Goal: Obtain resource: Download file/media

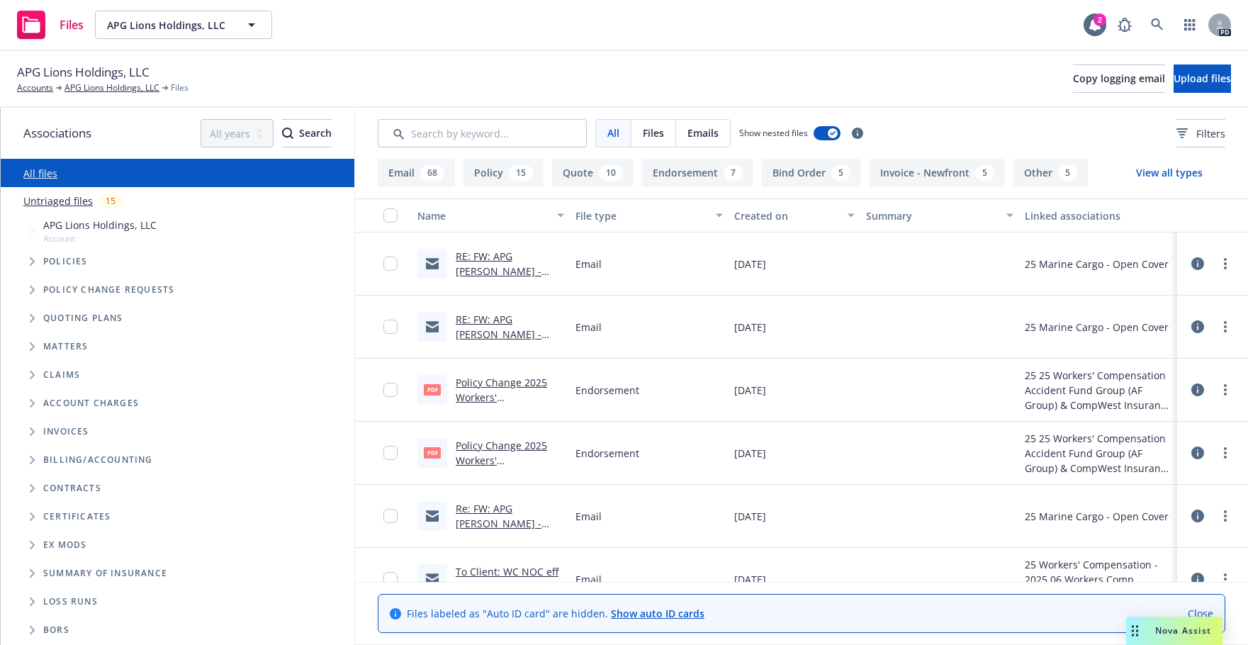
click at [106, 81] on div "APG Lions Holdings, LLC Accounts APG Lions Holdings, LLC Files" at bounding box center [102, 78] width 171 height 31
click at [102, 86] on link "APG Lions Holdings, LLC" at bounding box center [111, 87] width 95 height 13
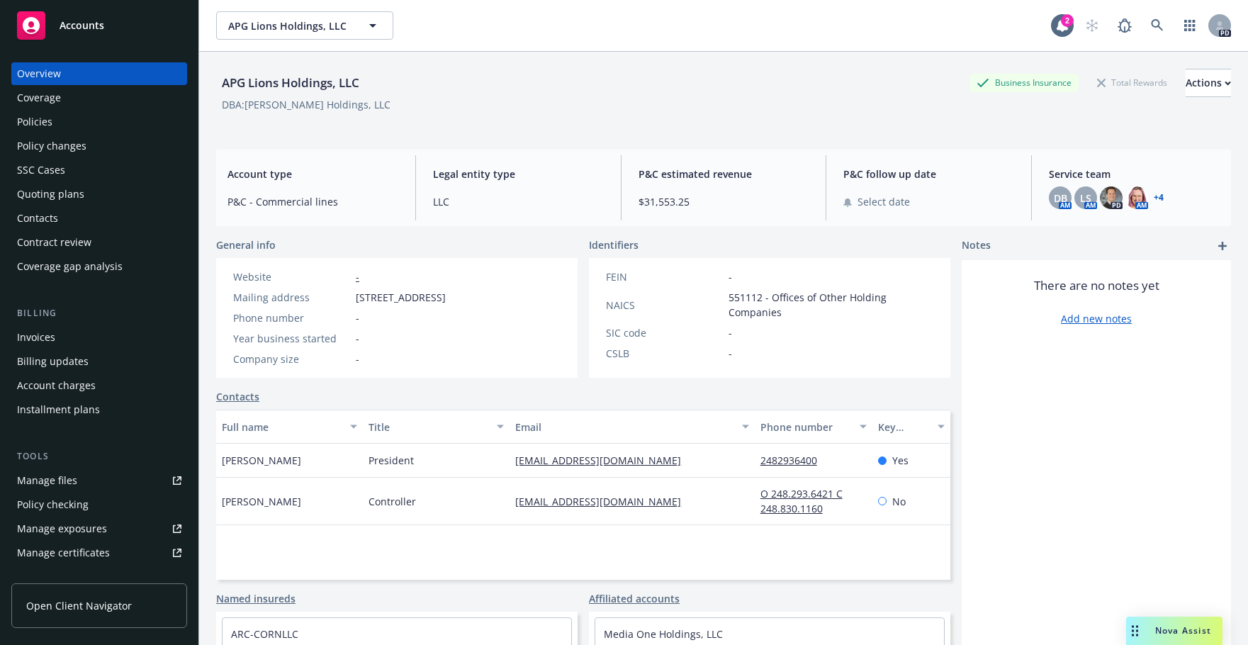
click at [30, 120] on div "Policies" at bounding box center [34, 122] width 35 height 23
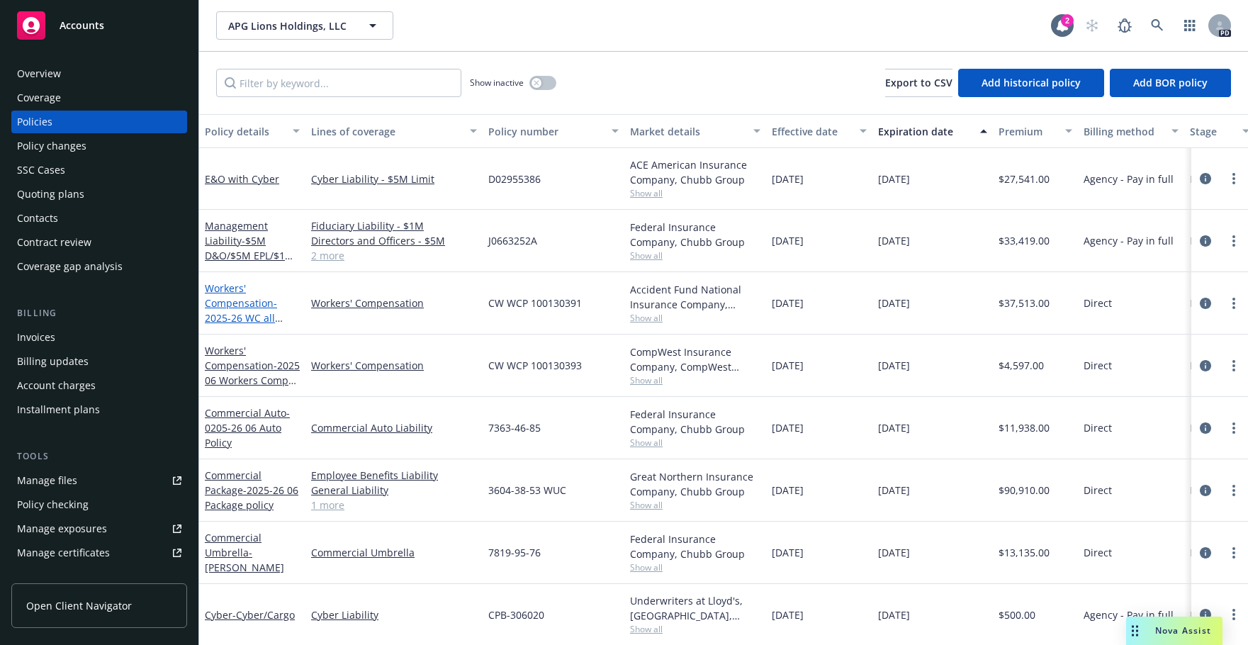
click at [218, 304] on link "Workers' Compensation - 2025-26 WC all other states" at bounding box center [241, 310] width 72 height 58
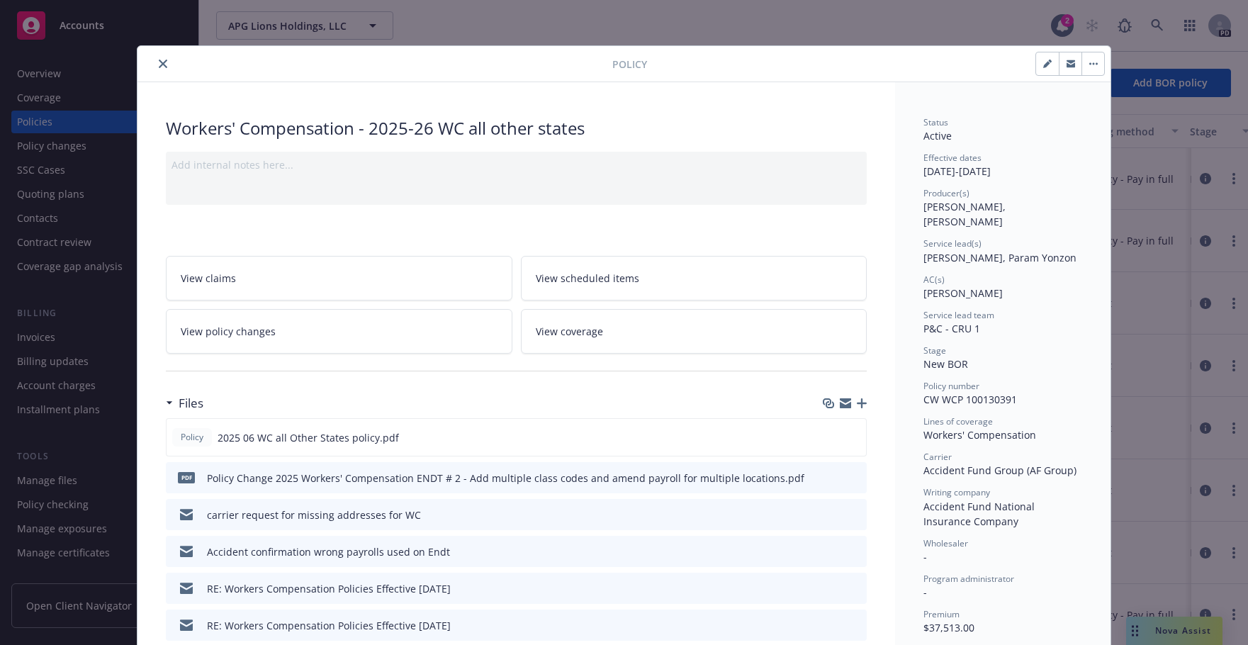
click at [847, 516] on icon "preview file" at bounding box center [853, 514] width 13 height 10
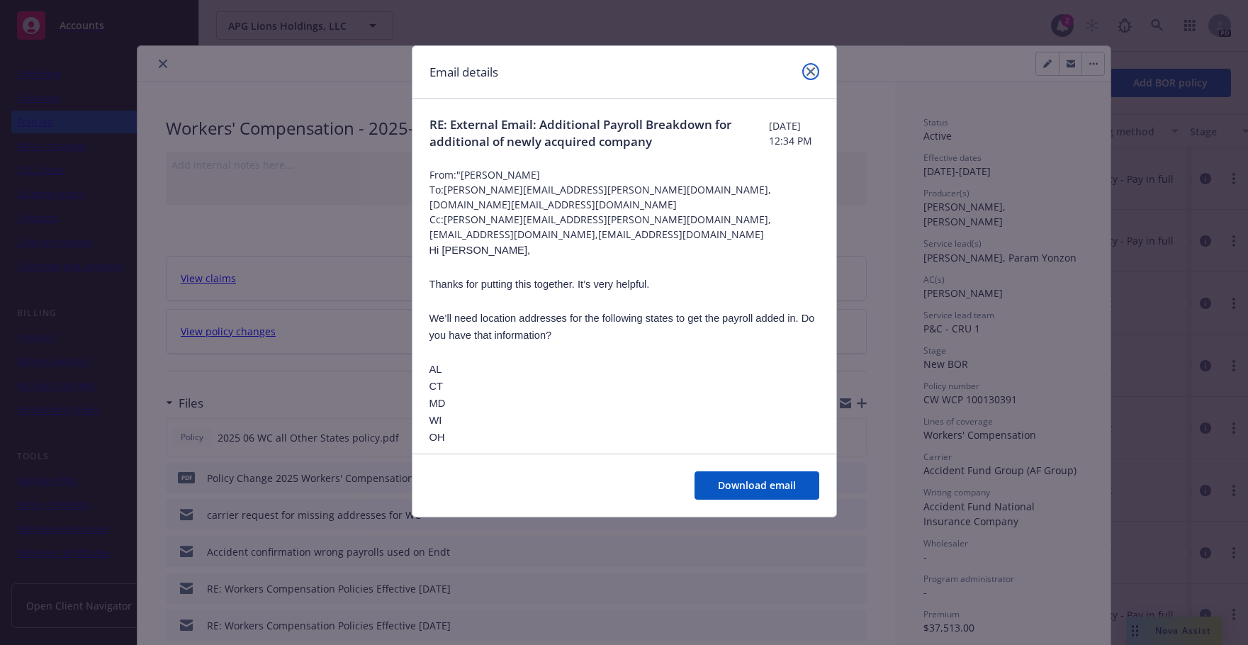
click at [810, 72] on icon "close" at bounding box center [810, 71] width 9 height 9
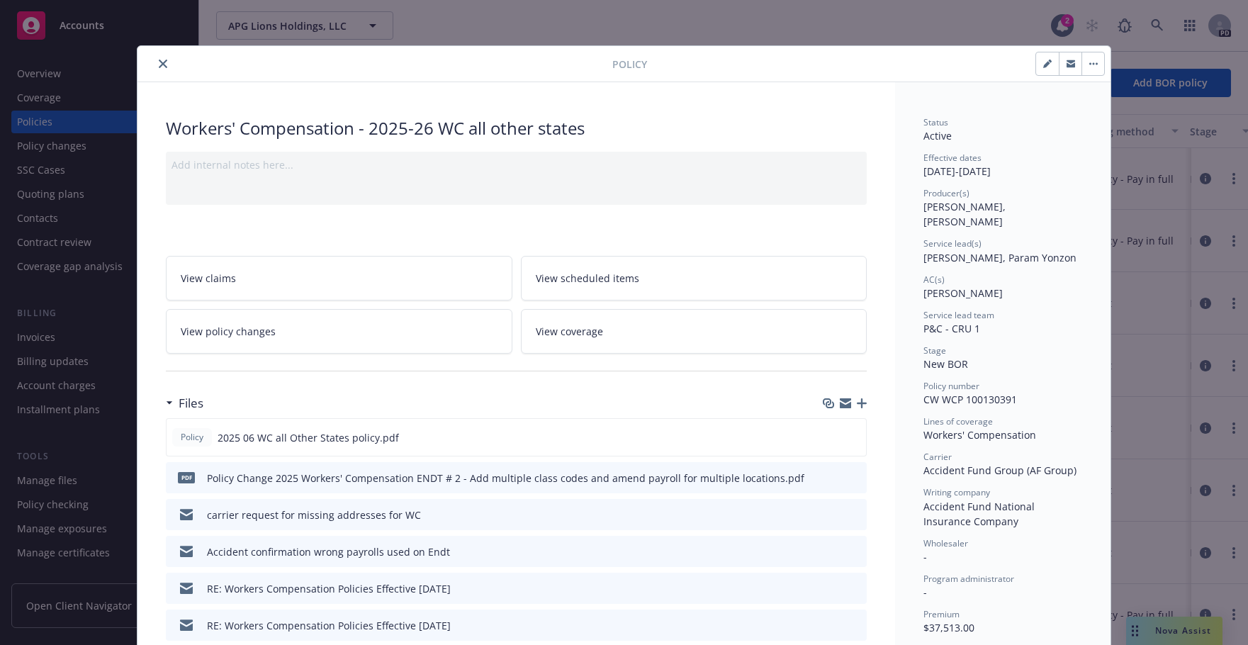
click at [159, 64] on icon "close" at bounding box center [163, 64] width 9 height 9
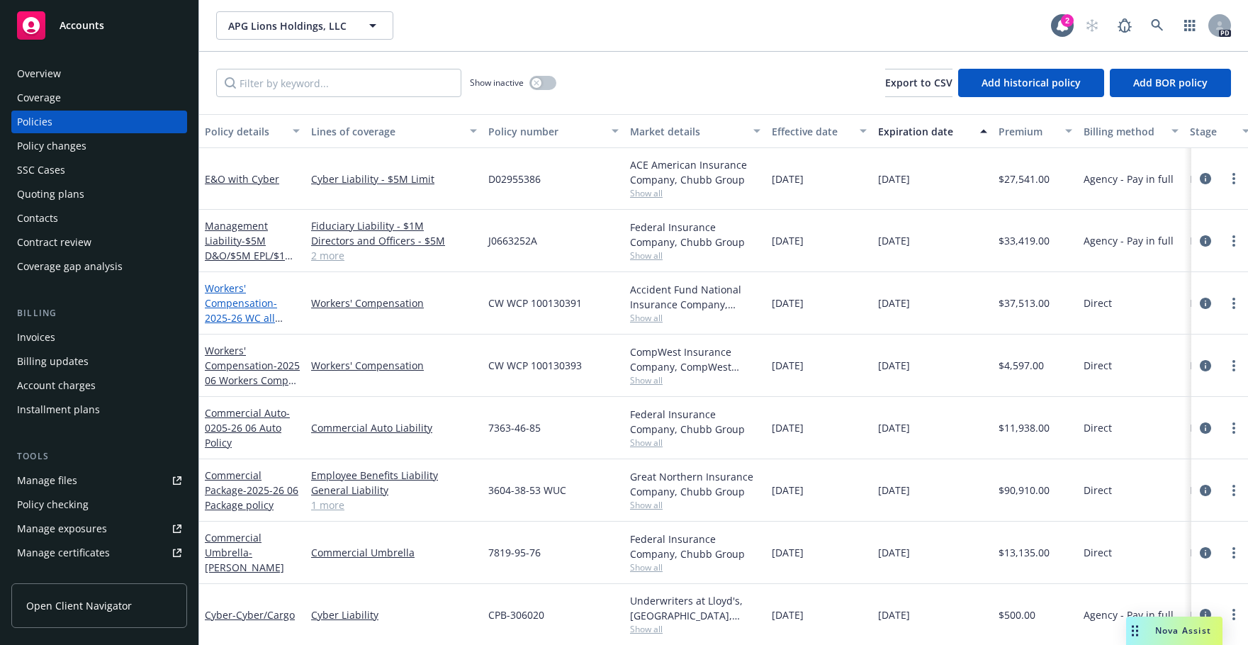
click at [226, 303] on link "Workers' Compensation - 2025-26 WC all other states" at bounding box center [241, 310] width 72 height 58
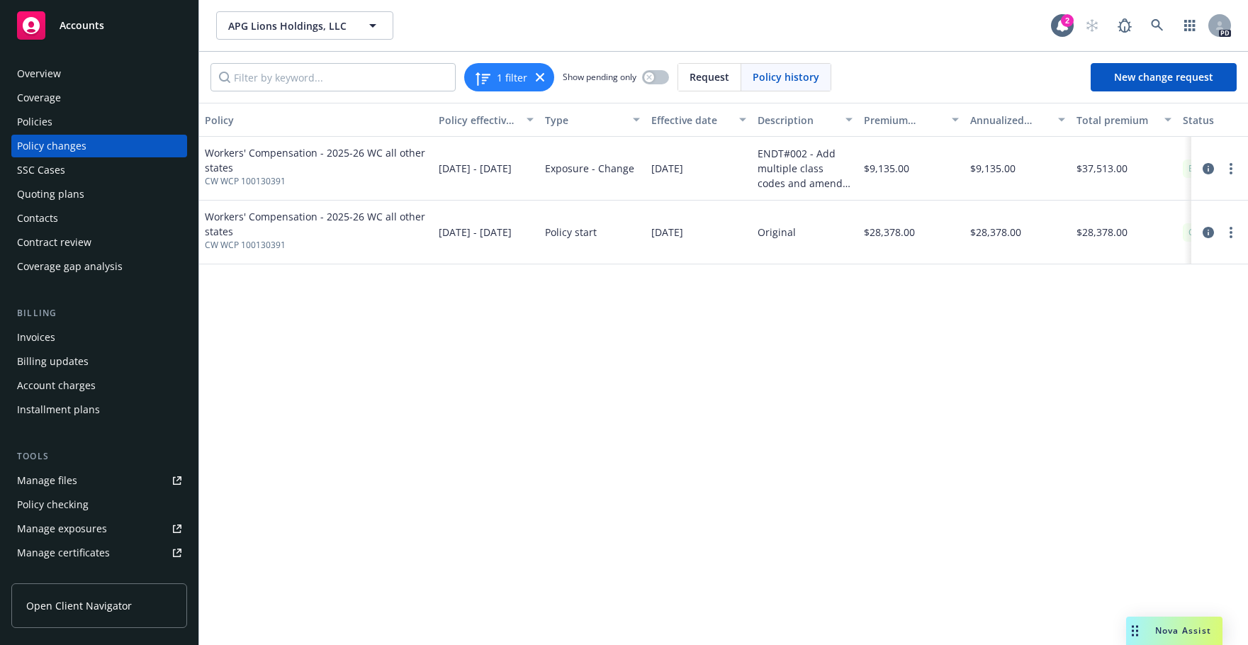
click at [31, 123] on div "Policies" at bounding box center [34, 122] width 35 height 23
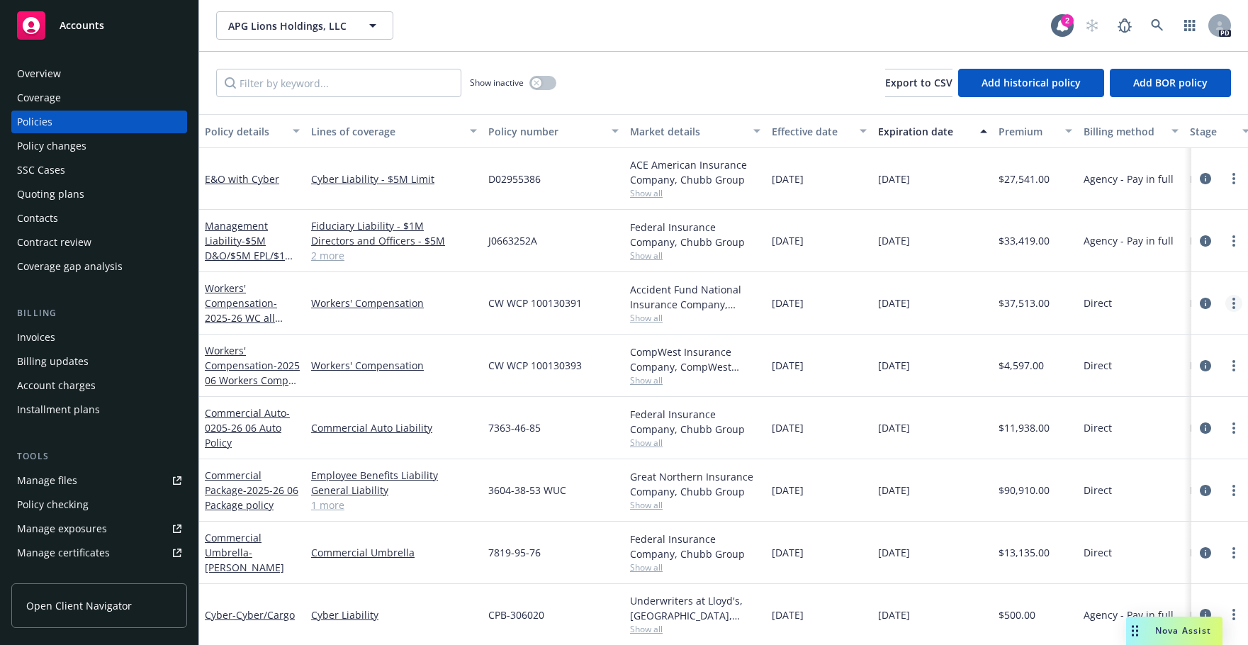
click at [1227, 303] on link "more" at bounding box center [1233, 303] width 17 height 17
click at [1139, 506] on link "Copy logging email" at bounding box center [1147, 502] width 167 height 28
click at [376, 20] on icon "button" at bounding box center [372, 25] width 17 height 17
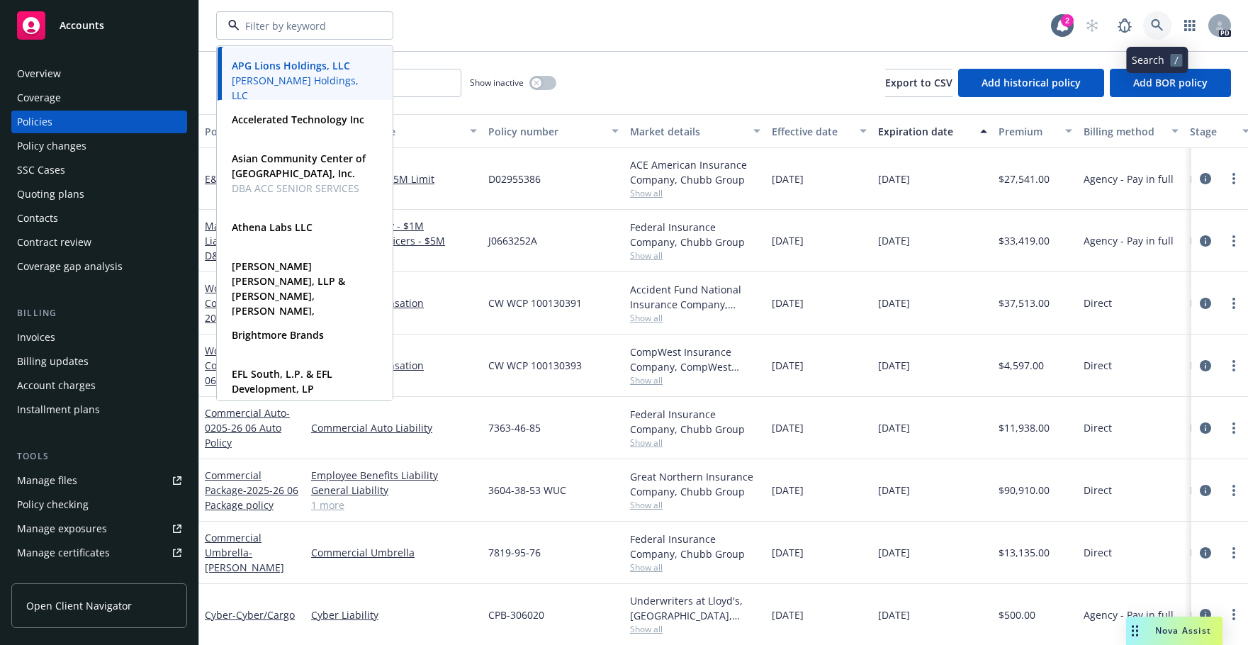
click at [1157, 24] on icon at bounding box center [1157, 25] width 13 height 13
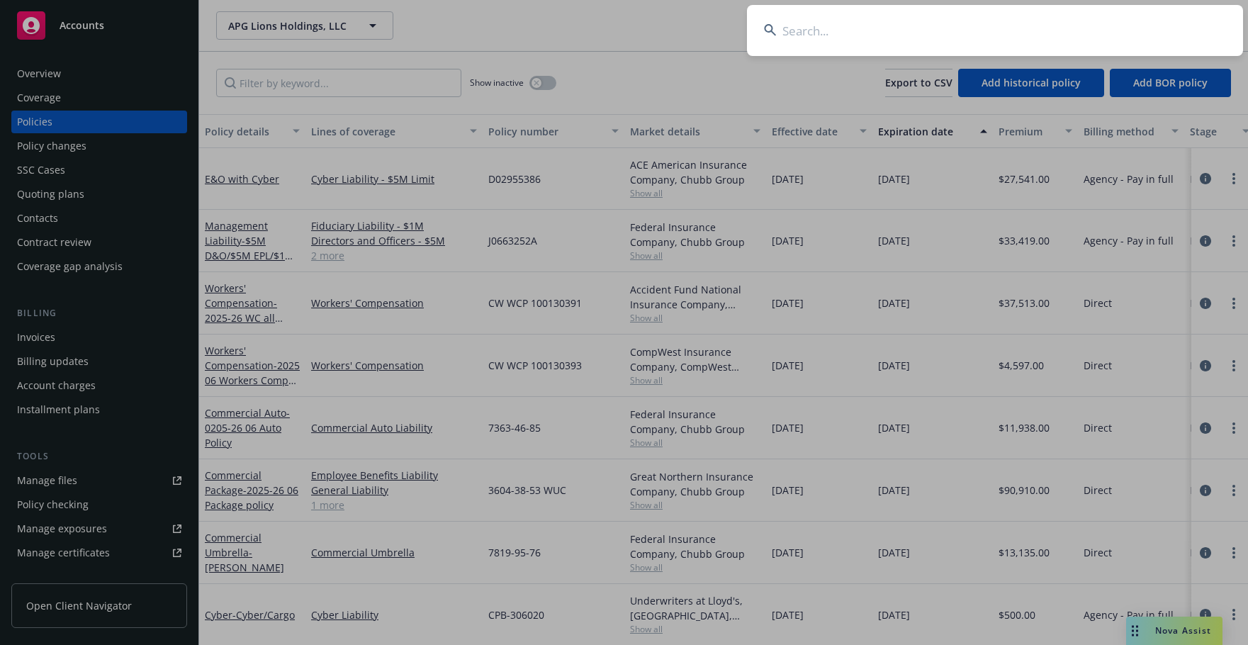
click at [821, 30] on input at bounding box center [995, 30] width 496 height 51
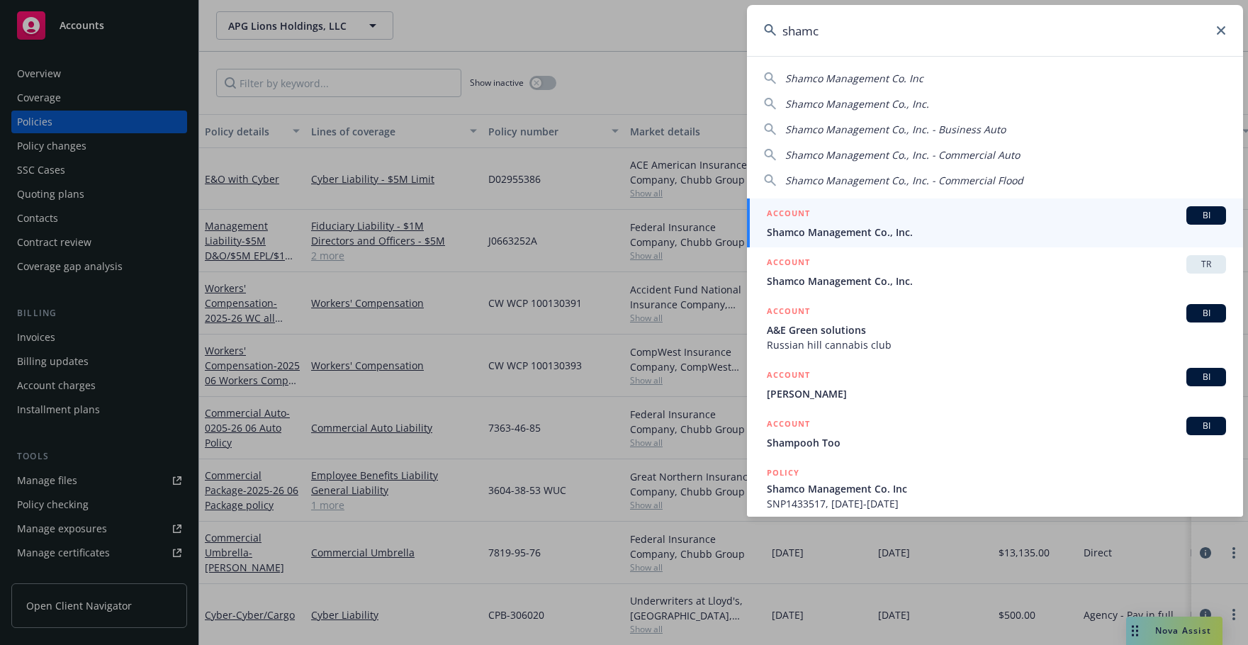
type input "shamc"
click at [806, 224] on div "ACCOUNT BI Shamco Management Co., Inc." at bounding box center [996, 222] width 459 height 33
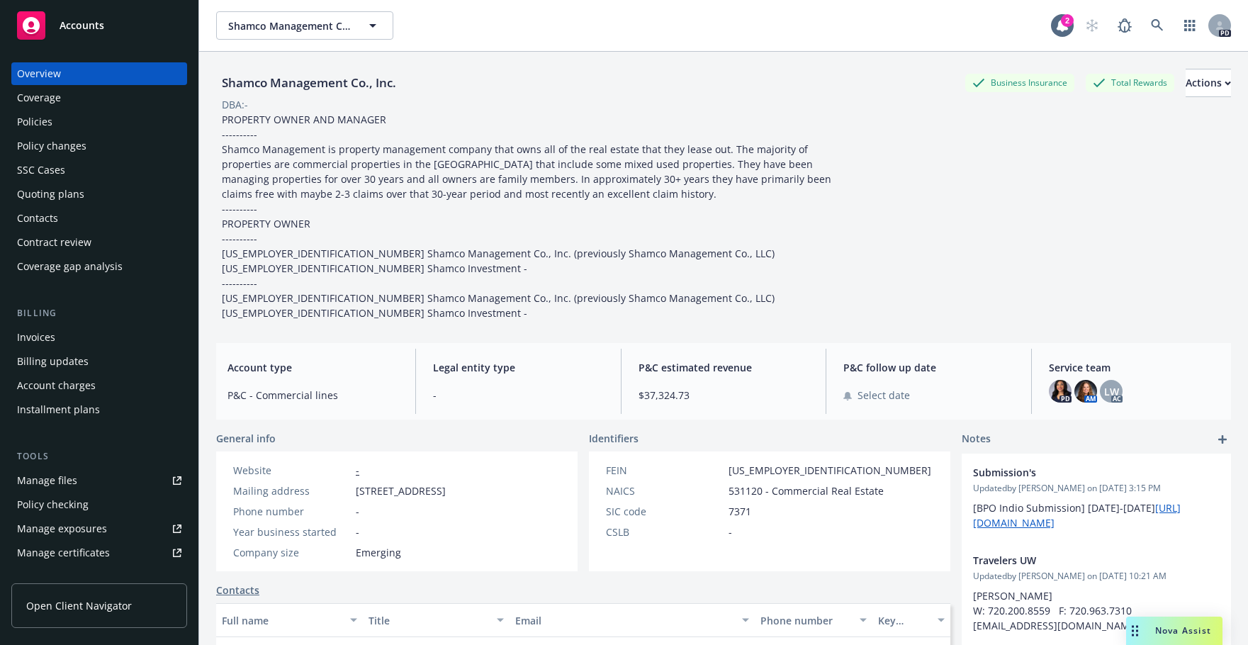
click at [37, 478] on div "Manage files" at bounding box center [47, 480] width 60 height 23
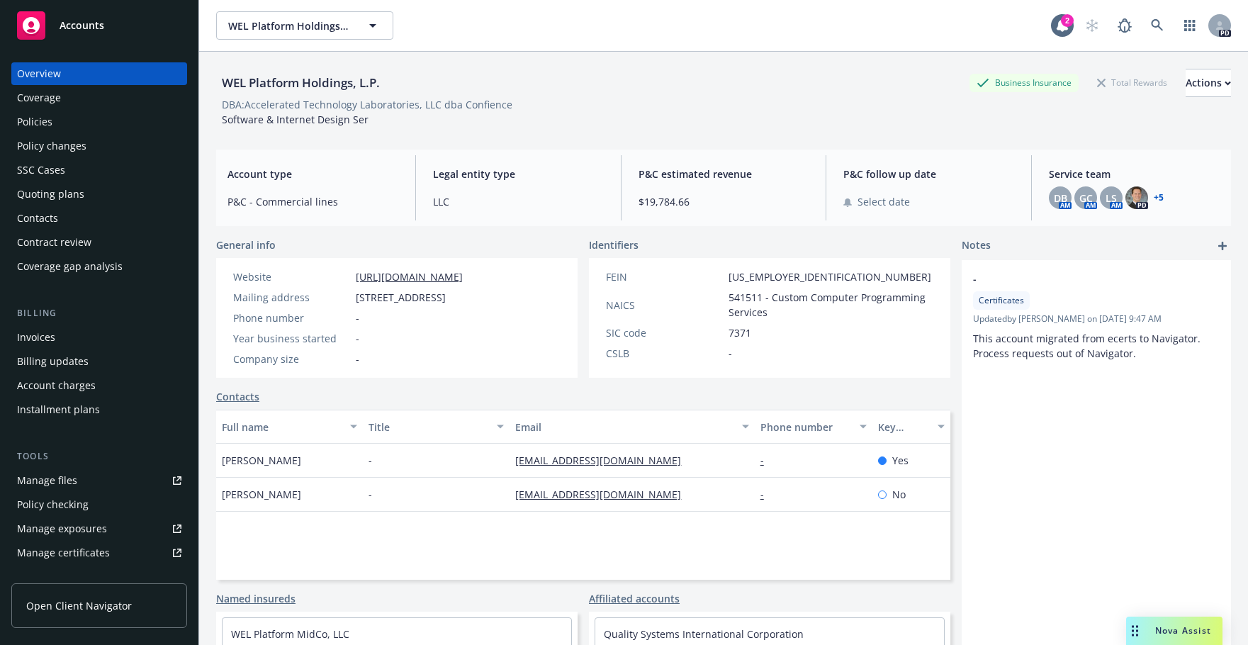
click at [30, 192] on div "Quoting plans" at bounding box center [50, 194] width 67 height 23
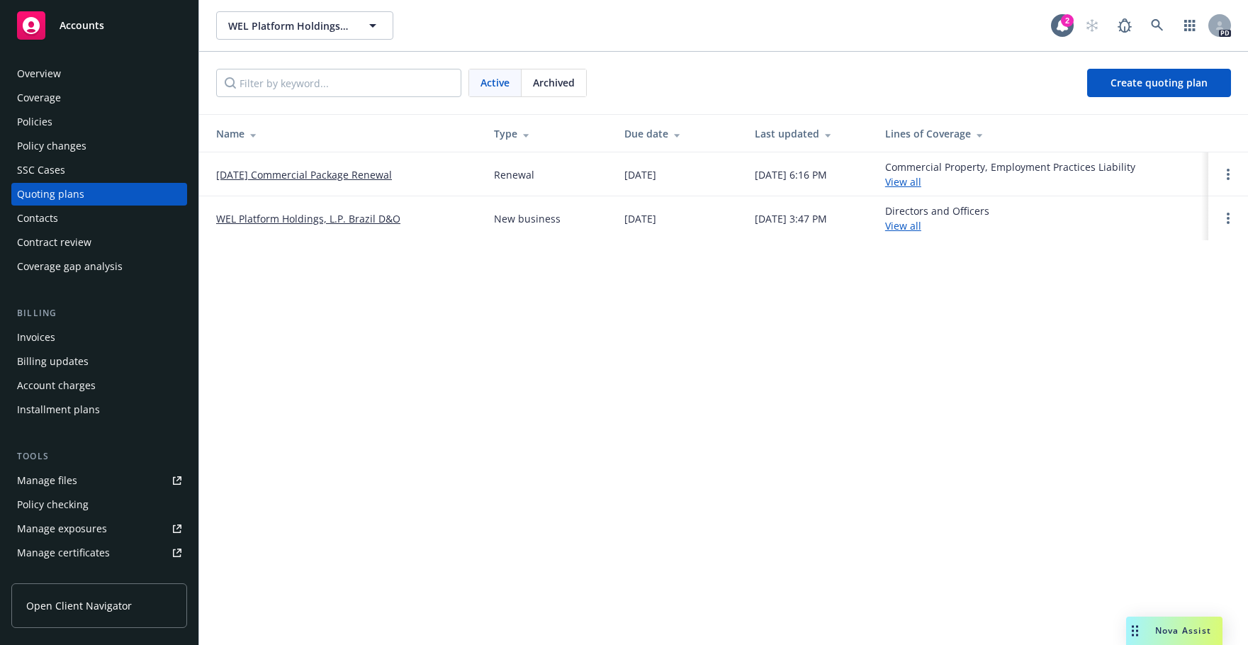
click at [26, 121] on div "Policies" at bounding box center [34, 122] width 35 height 23
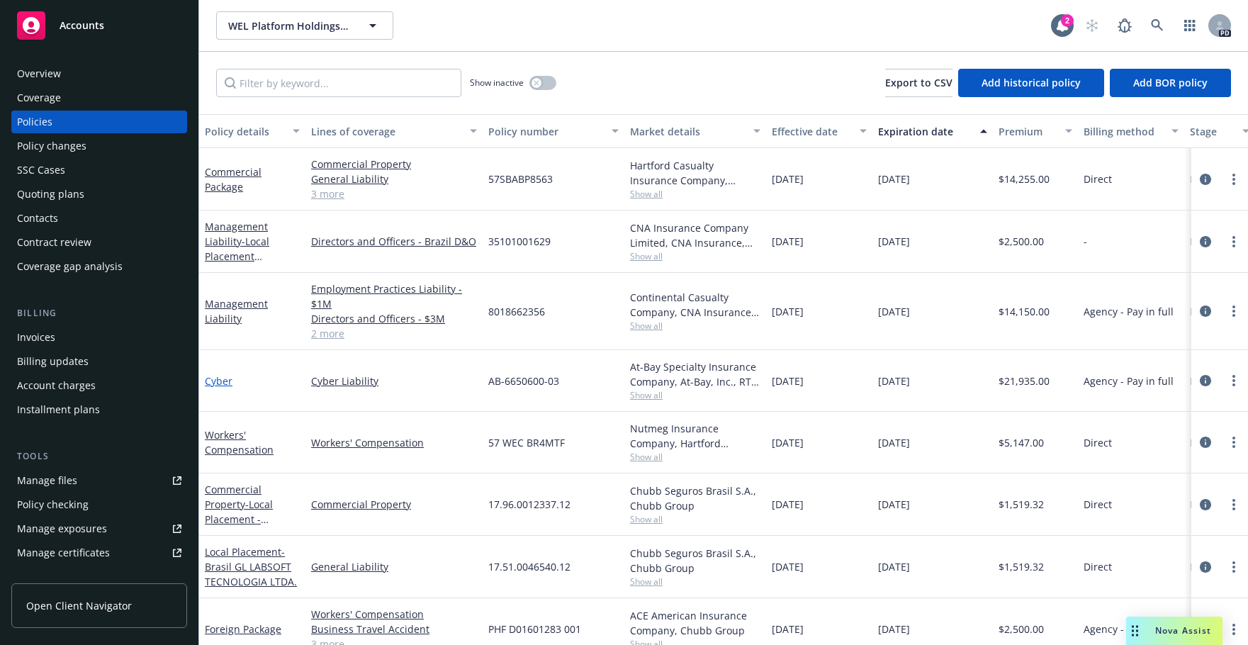
click at [214, 378] on link "Cyber" at bounding box center [219, 380] width 28 height 13
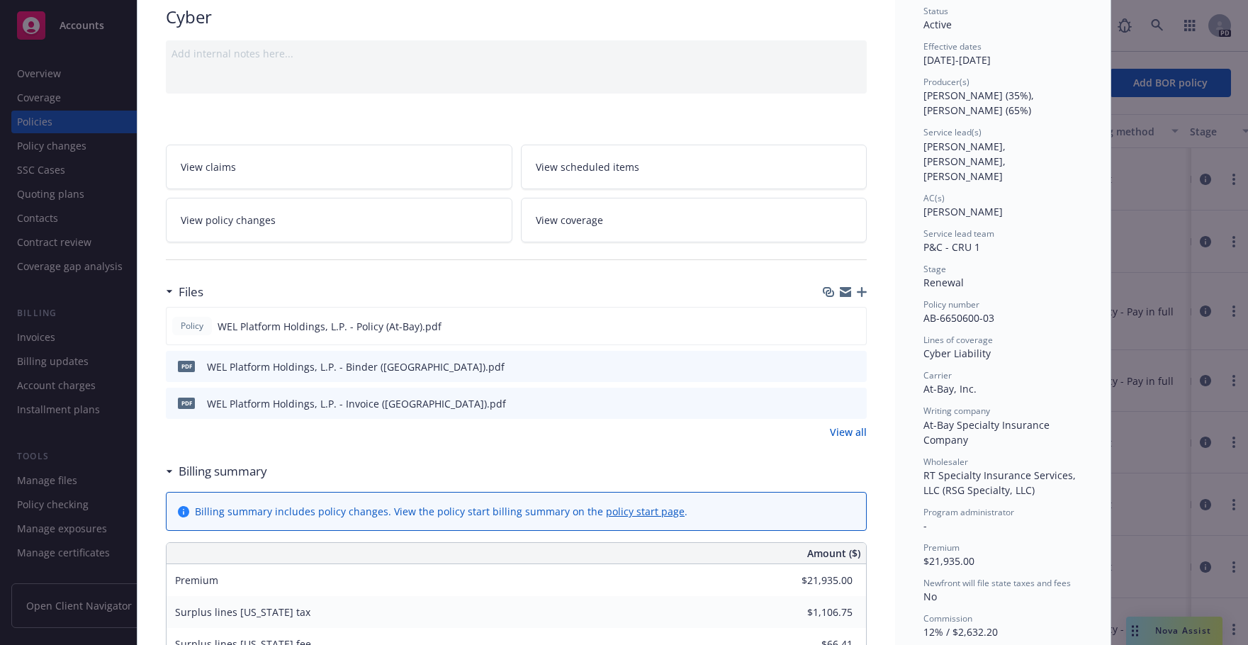
scroll to position [134, 0]
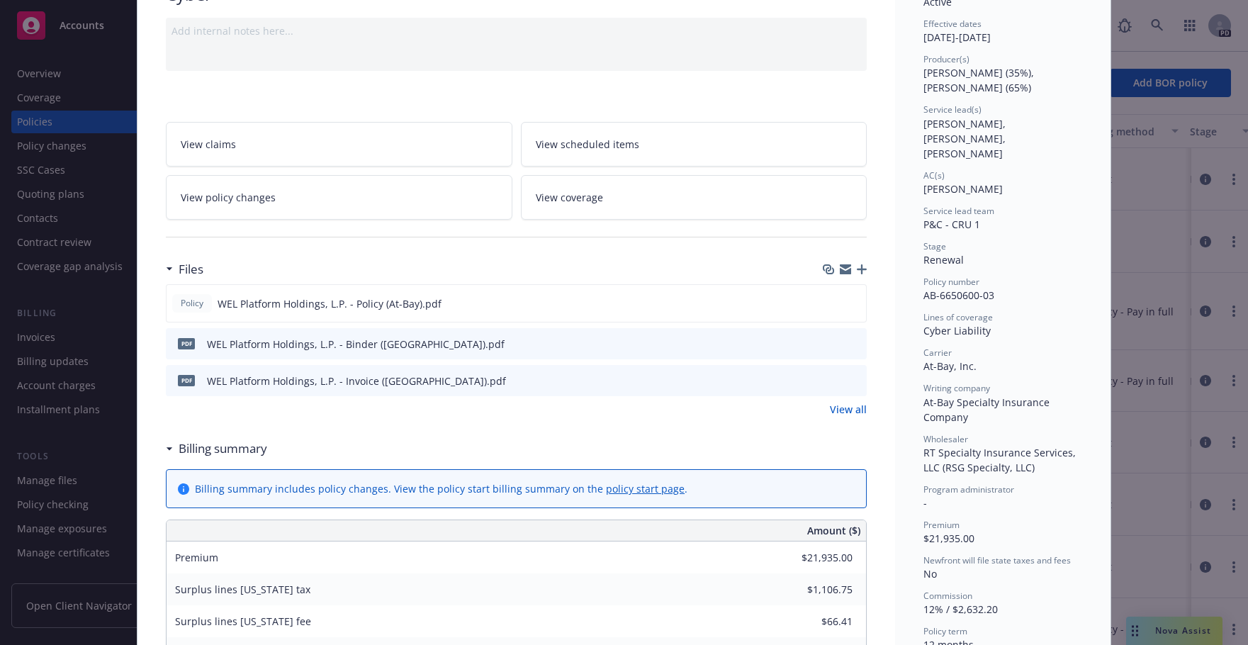
click at [850, 407] on link "View all" at bounding box center [848, 409] width 37 height 15
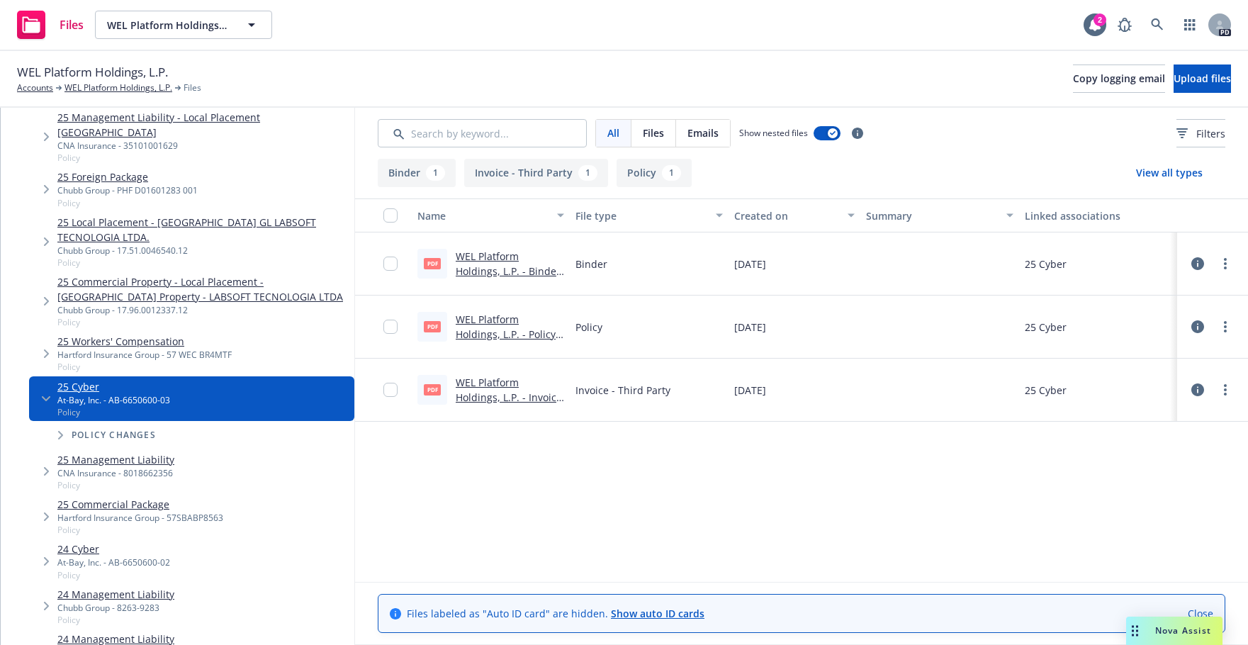
scroll to position [184, 0]
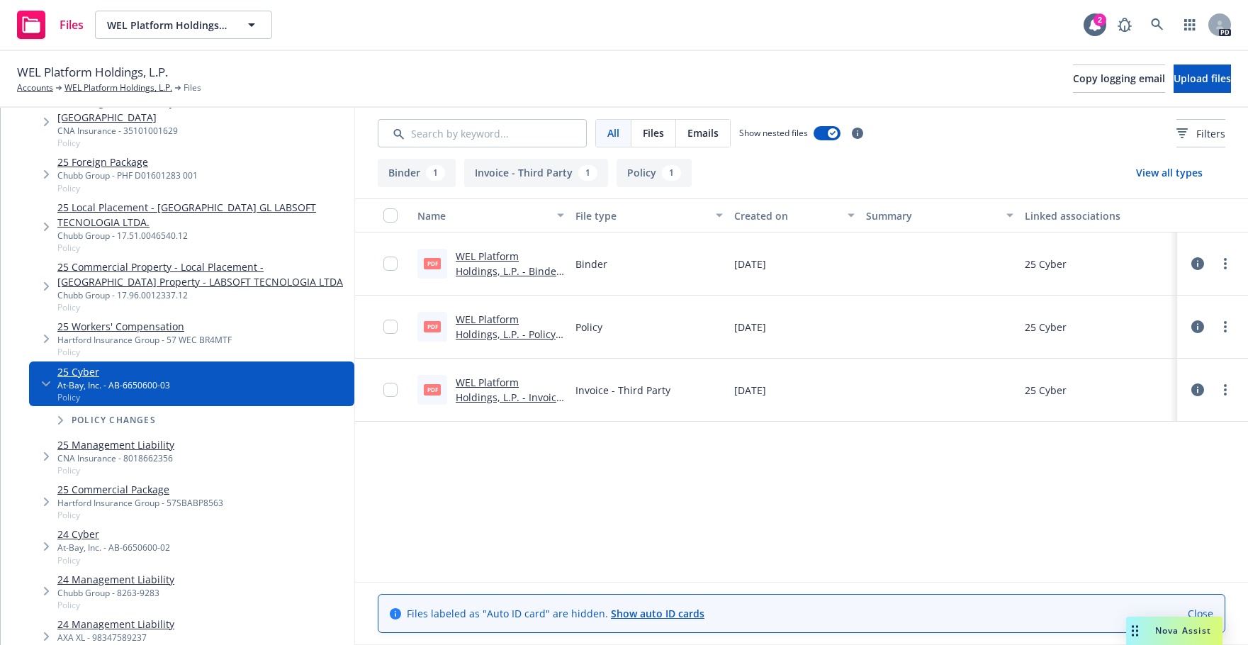
click at [62, 416] on icon "Tree Example" at bounding box center [61, 420] width 6 height 9
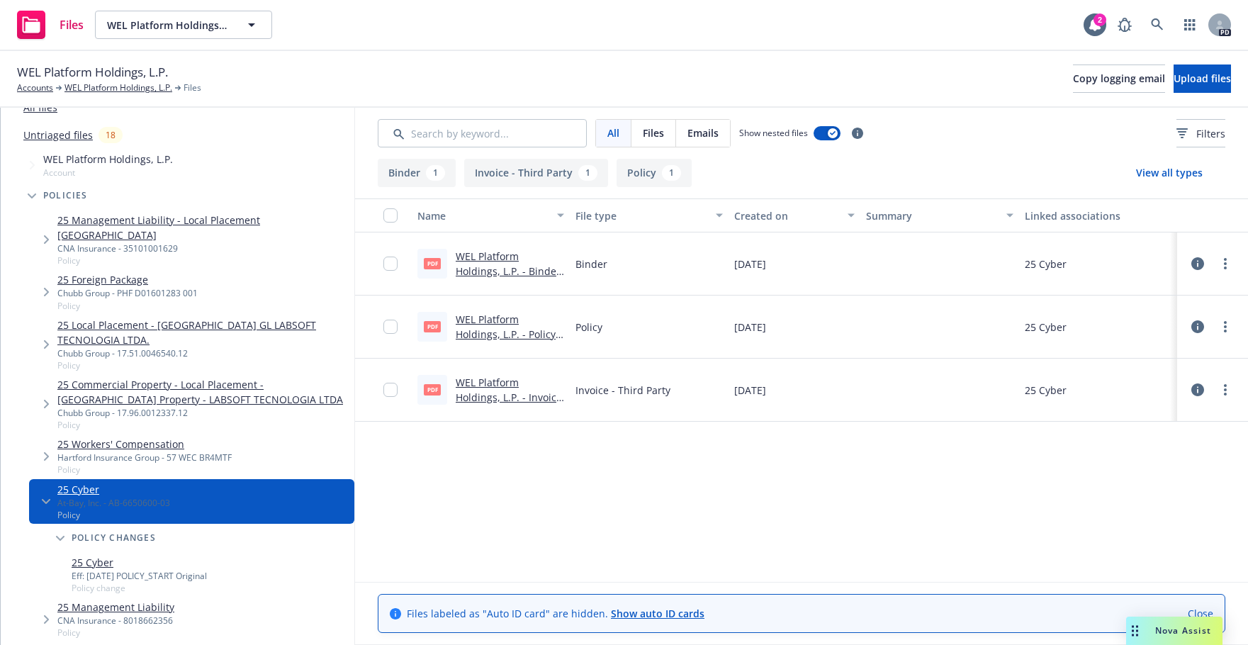
scroll to position [0, 0]
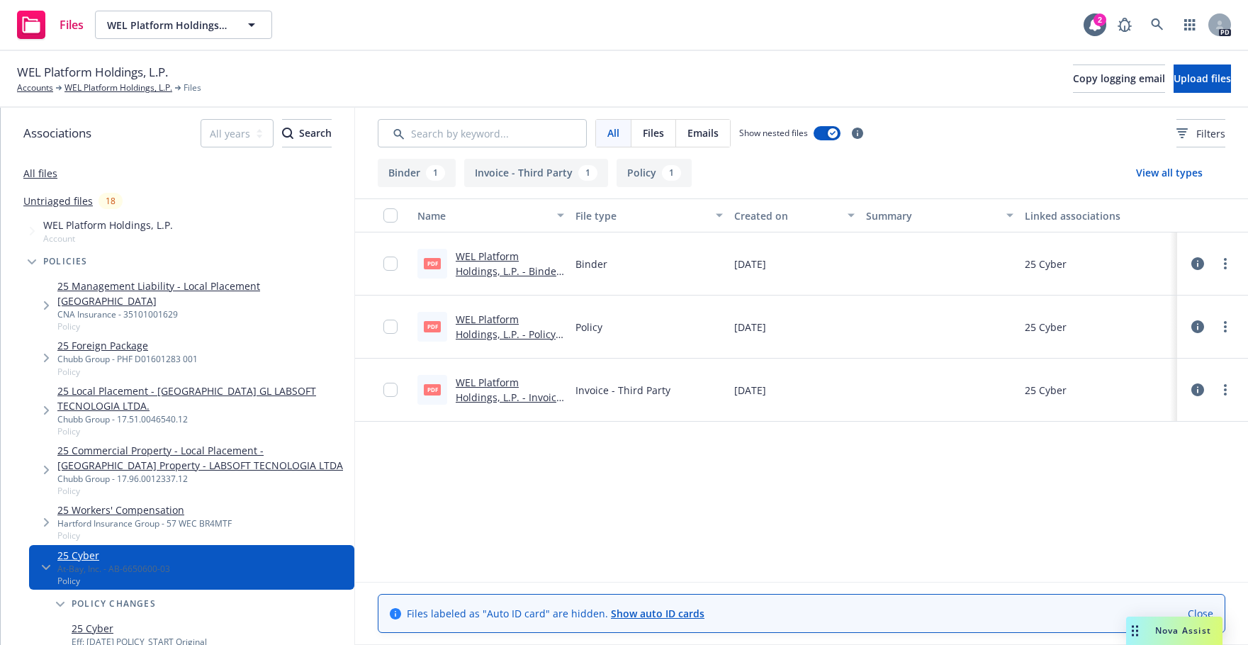
click at [191, 88] on span "Files" at bounding box center [193, 87] width 18 height 13
click at [116, 88] on link "WEL Platform Holdings, L.P." at bounding box center [118, 87] width 108 height 13
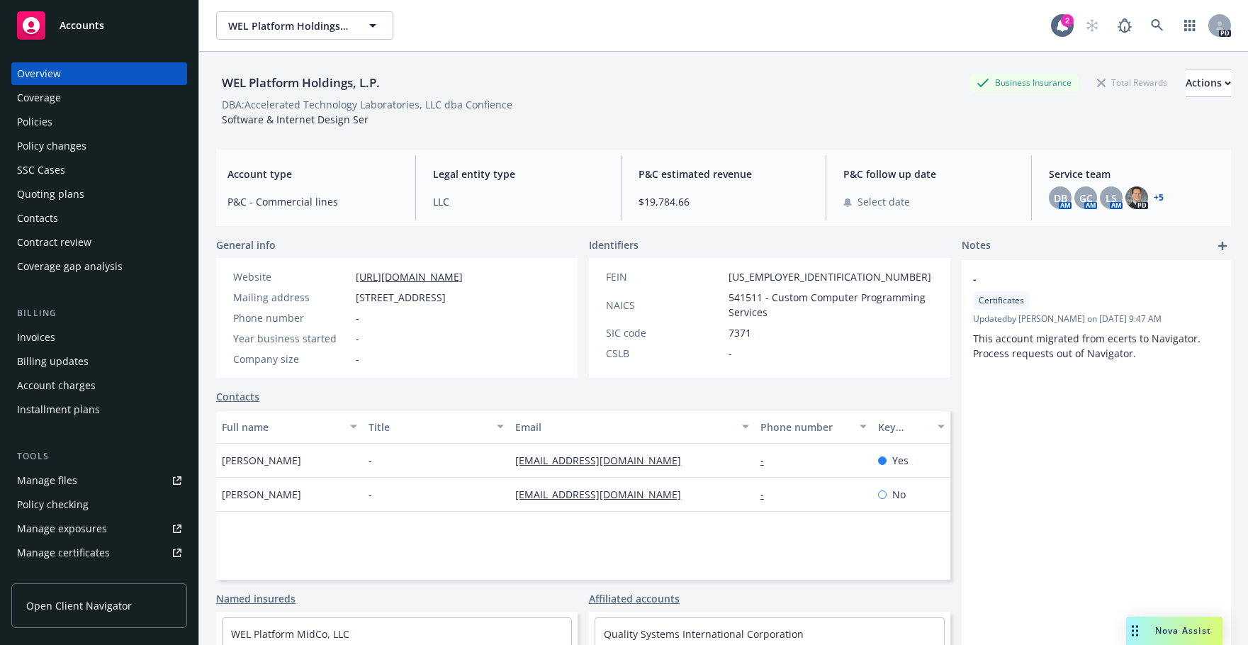
click at [28, 478] on div "Manage files" at bounding box center [47, 480] width 60 height 23
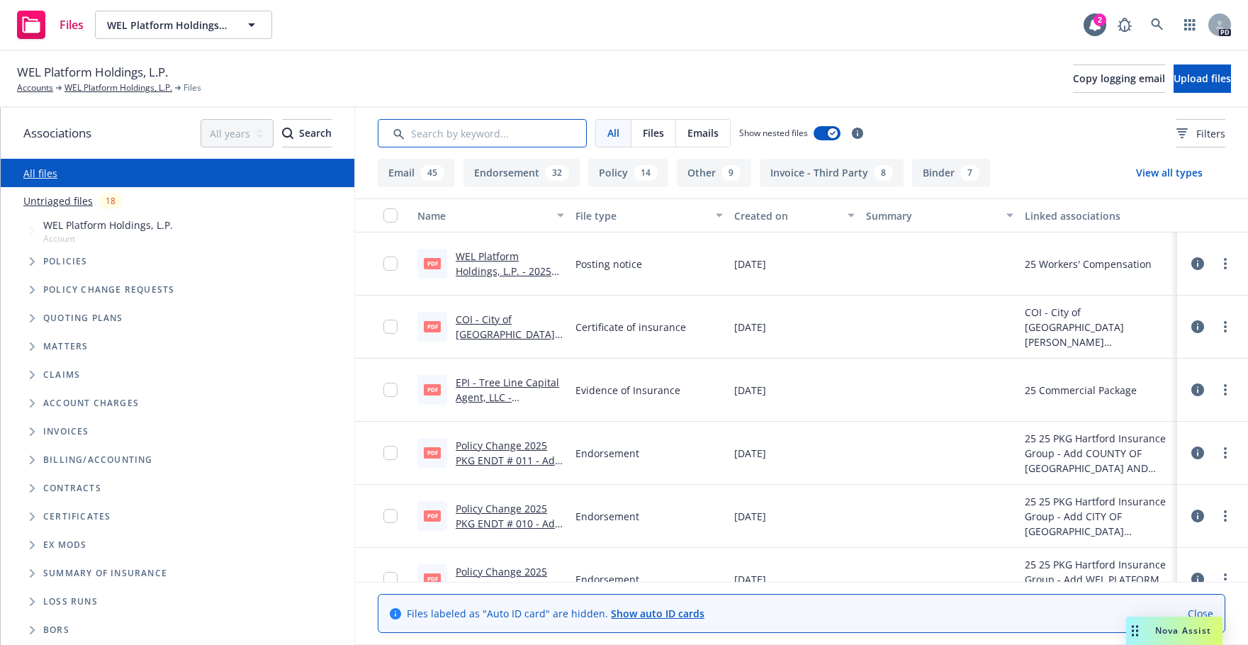
click at [441, 130] on input "Search by keyword..." at bounding box center [482, 133] width 209 height 28
click at [444, 133] on input "Search by keyword..." at bounding box center [482, 133] width 209 height 28
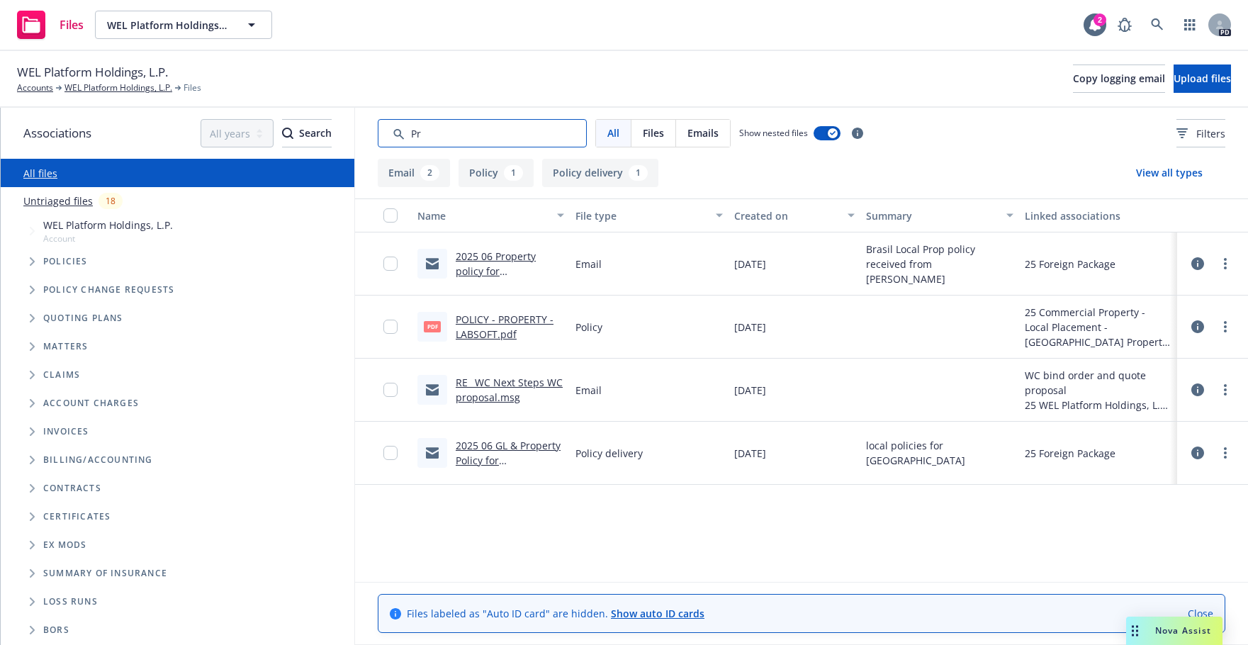
type input "P"
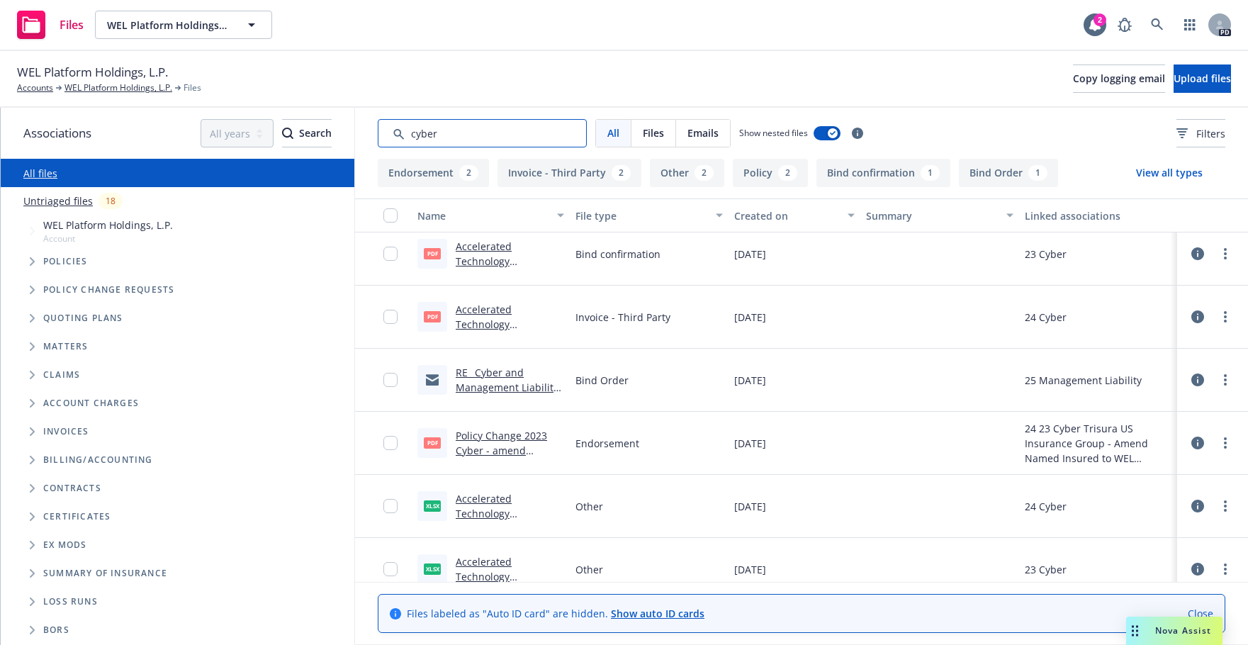
scroll to position [263, 0]
type input "cyber"
click at [482, 380] on link "RE_ Cyber and Management Liability 2025 Renewals.msg" at bounding box center [507, 384] width 103 height 43
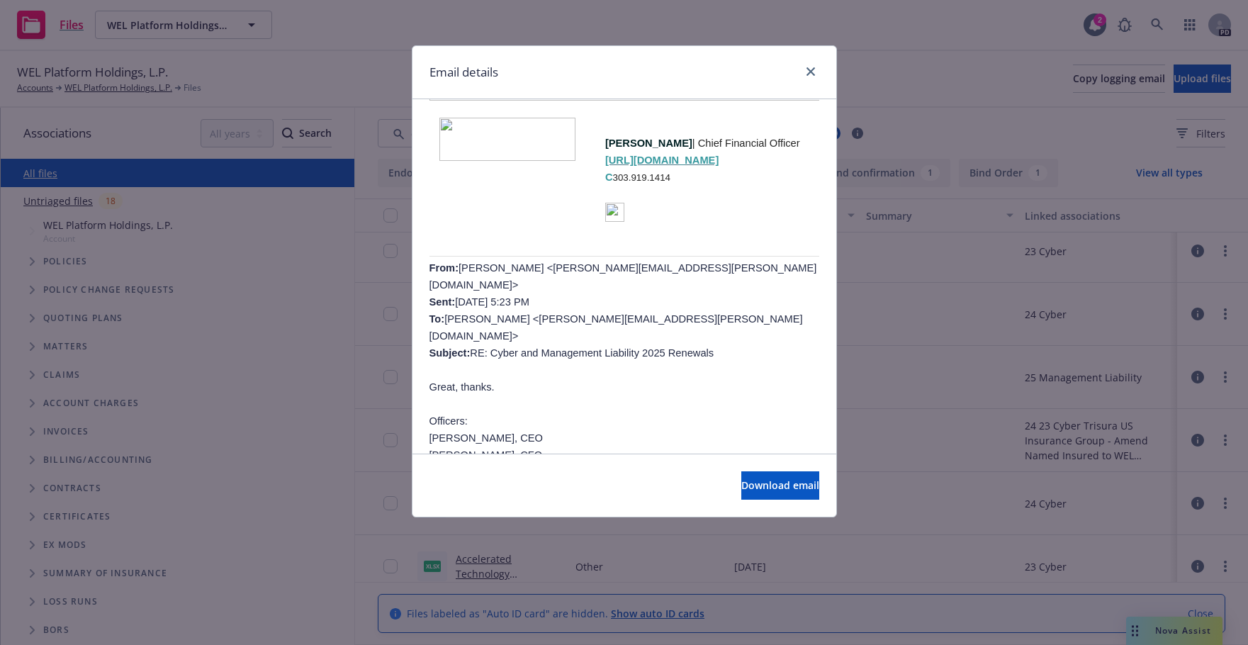
scroll to position [112, 0]
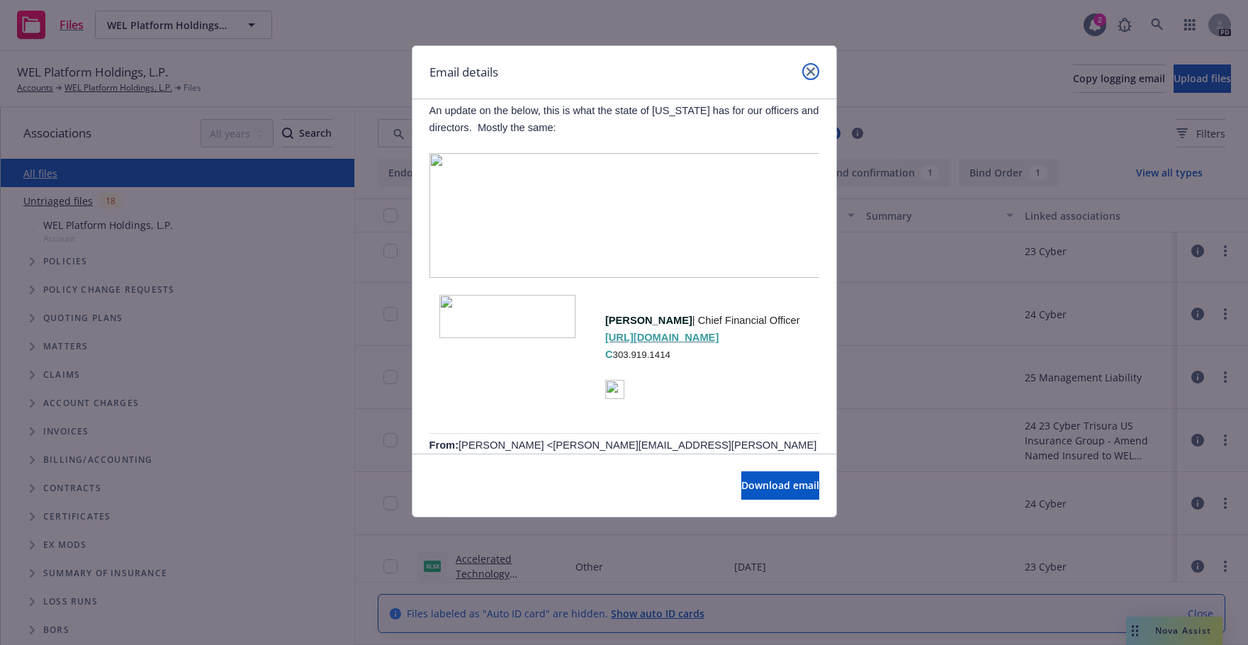
click at [807, 68] on icon "close" at bounding box center [810, 71] width 9 height 9
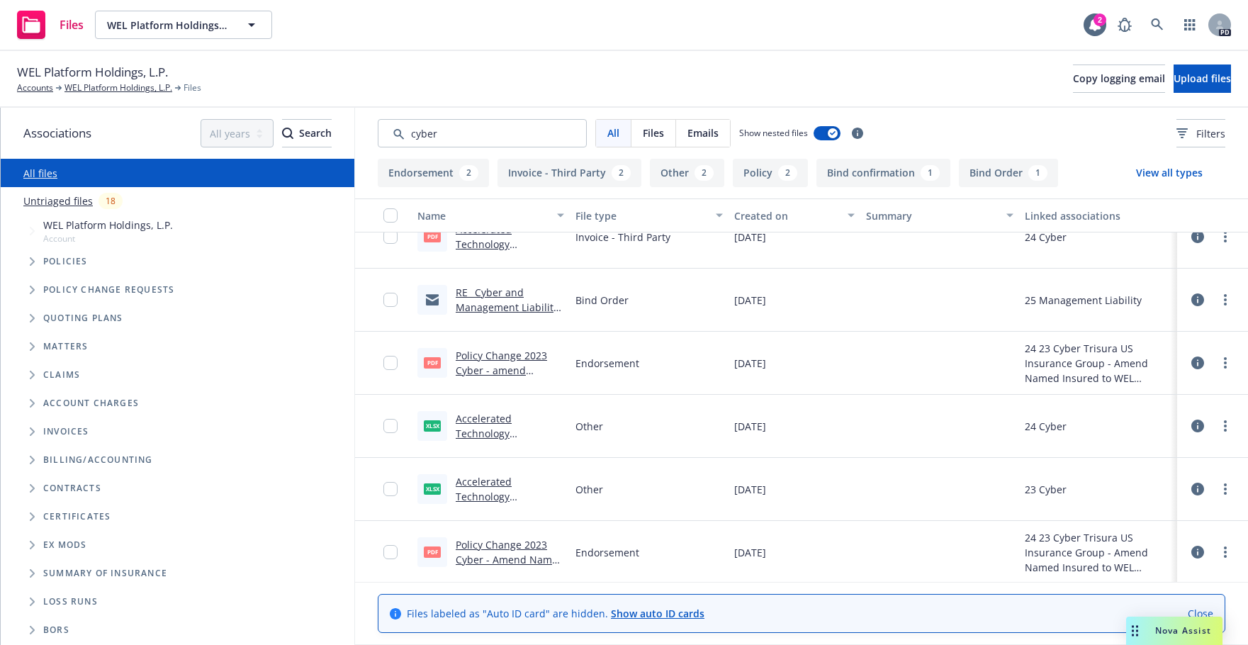
scroll to position [342, 0]
click at [469, 417] on link "Accelerated Technology Laboratories, LLC - [DATE] - Cyber - Migration Document …" at bounding box center [505, 454] width 98 height 88
click at [480, 293] on link "RE_ Cyber and Management Liability 2025 Renewals.msg" at bounding box center [507, 304] width 103 height 43
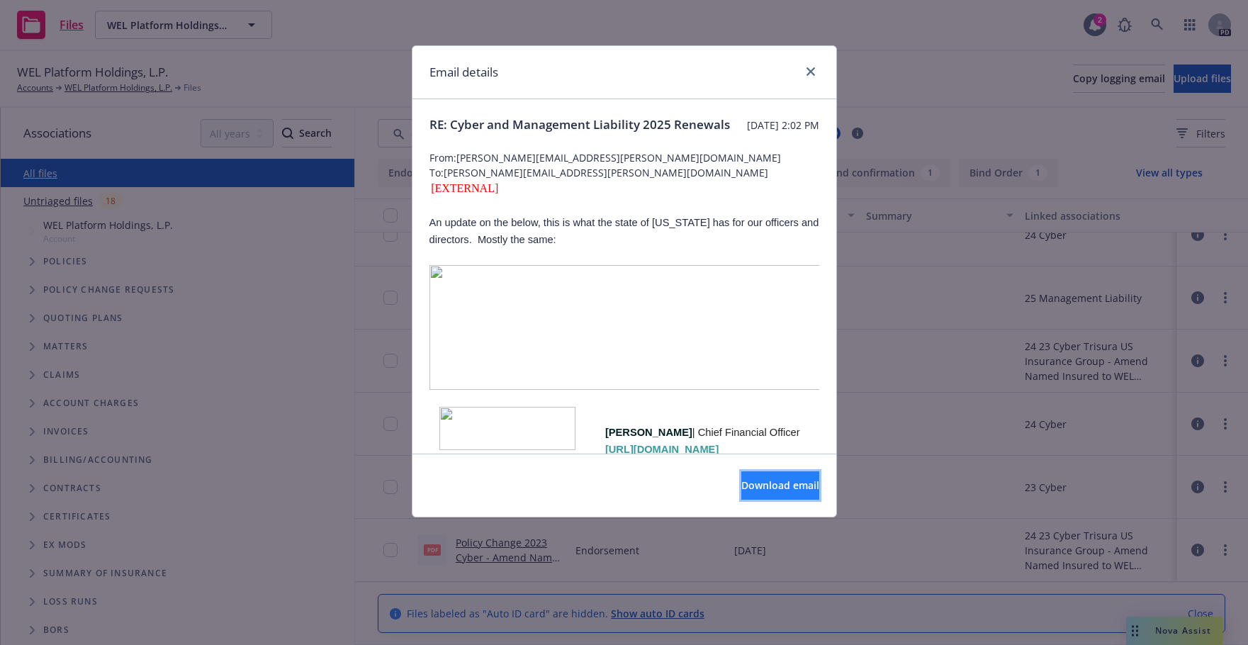
click at [741, 483] on span "Download email" at bounding box center [780, 484] width 78 height 13
click at [812, 72] on icon "close" at bounding box center [810, 71] width 9 height 9
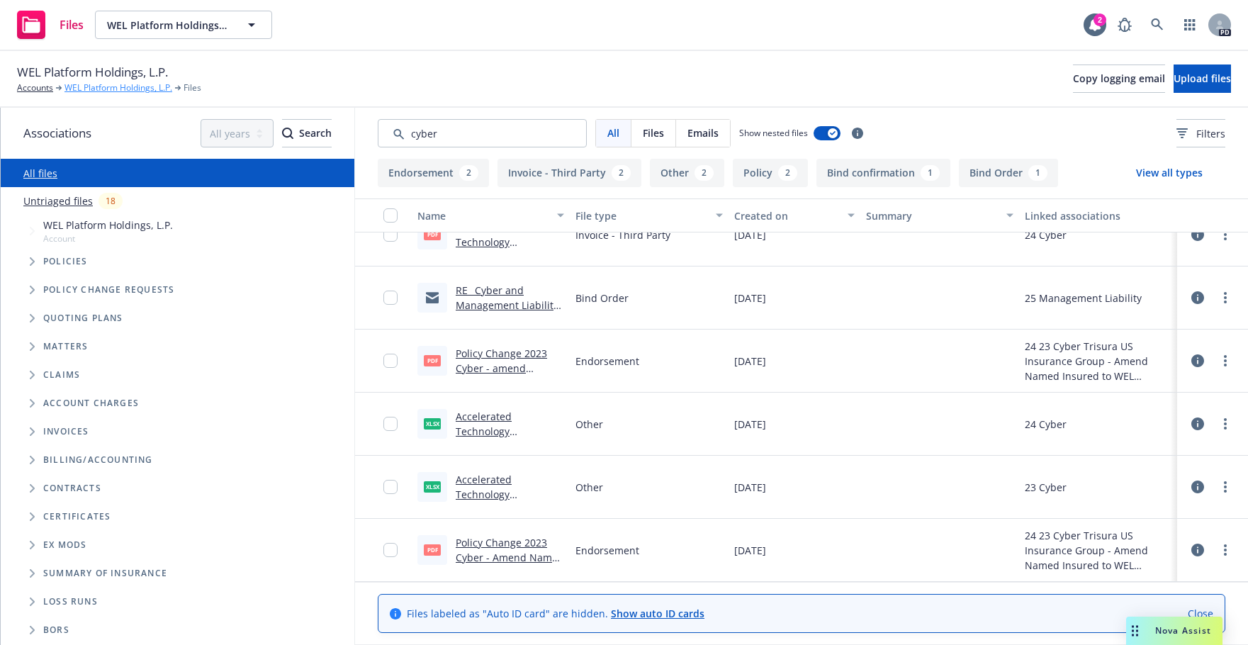
click at [106, 84] on link "WEL Platform Holdings, L.P." at bounding box center [118, 87] width 108 height 13
